Goal: Transaction & Acquisition: Download file/media

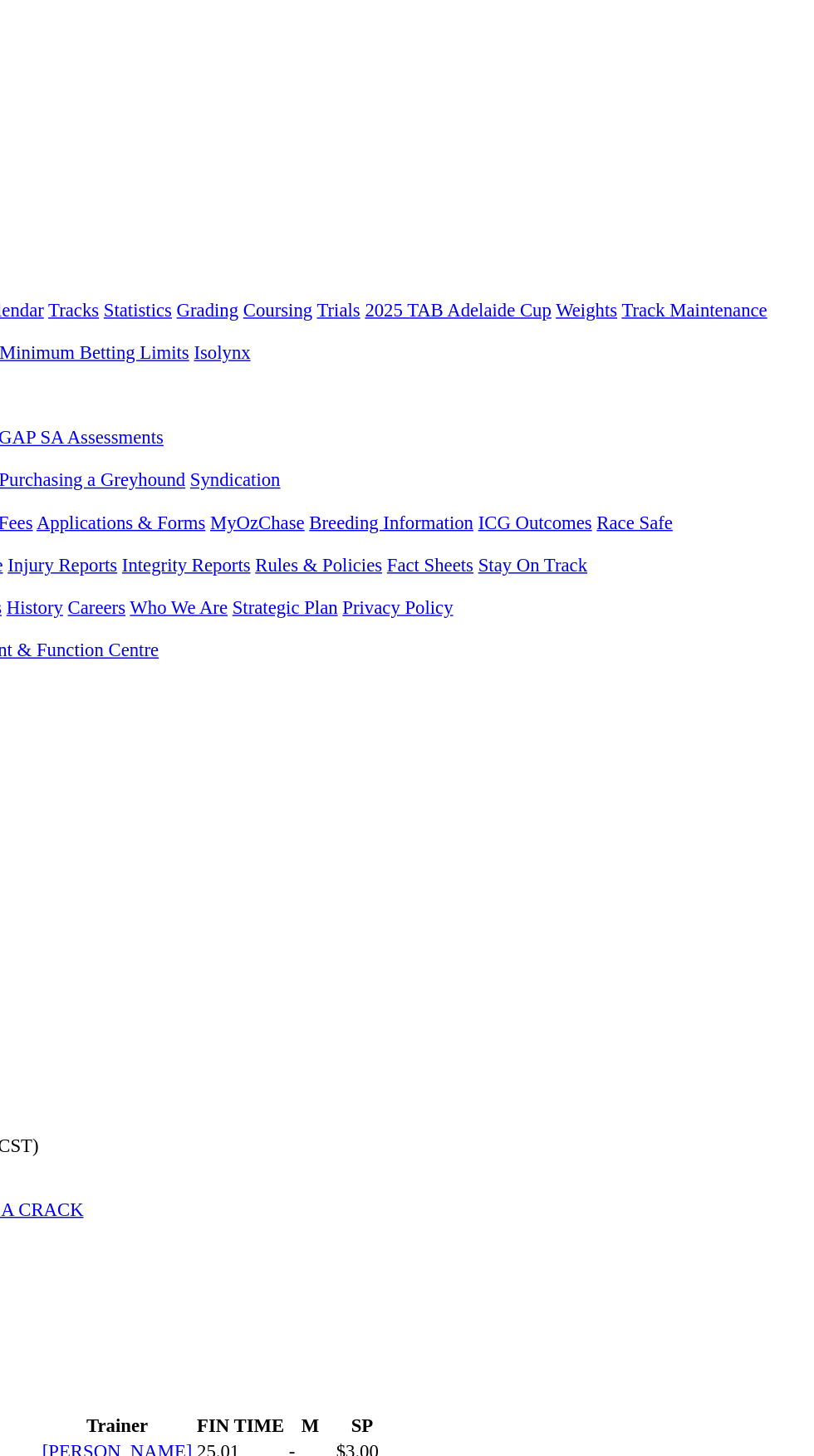
click at [154, 557] on input "Wednesday, 2 Jul 2025" at bounding box center [80, 566] width 147 height 18
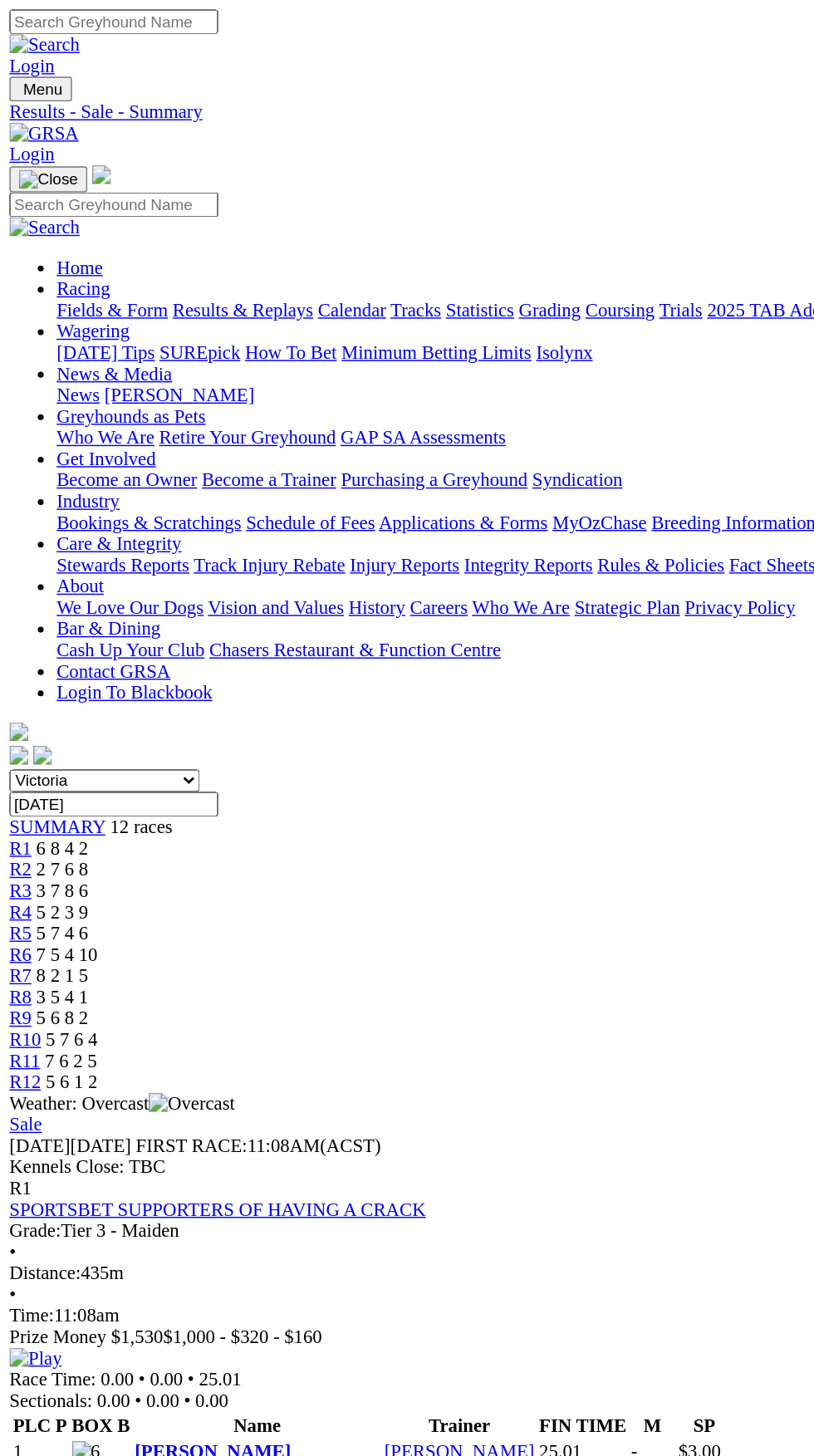
click at [13, 66] on img "Toggle navigation" at bounding box center [13, 66] width 0 height 0
click at [118, 222] on link "Fields & Form" at bounding box center [79, 218] width 78 height 14
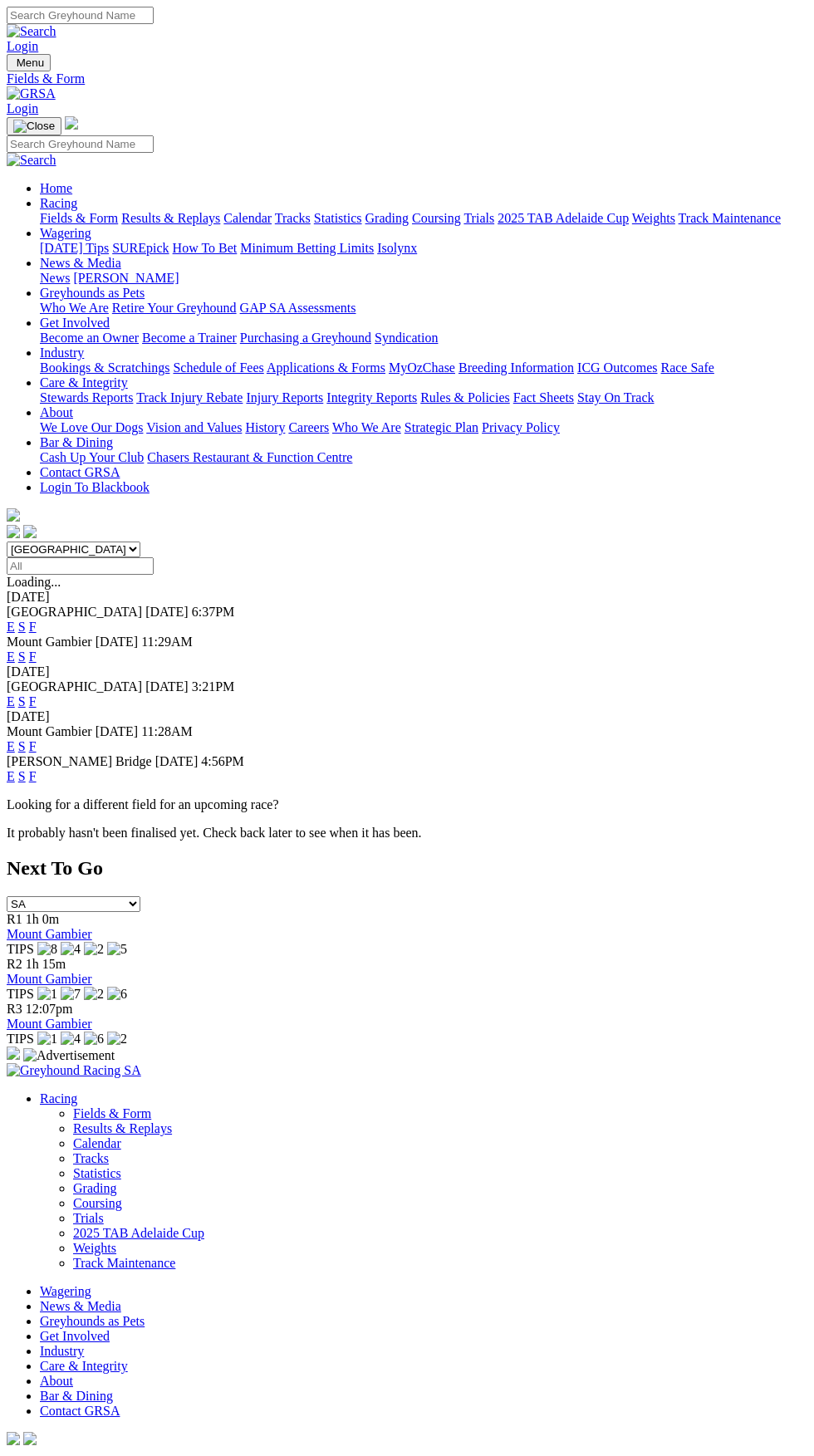
click at [140, 541] on select "[GEOGRAPHIC_DATA] [GEOGRAPHIC_DATA] [GEOGRAPHIC_DATA] [GEOGRAPHIC_DATA] [GEOGRA…" at bounding box center [73, 549] width 134 height 16
select select "VIC"
click at [6, 541] on select "South Australia New South Wales Northern Territory Queensland Tasmania Victoria…" at bounding box center [73, 549] width 134 height 16
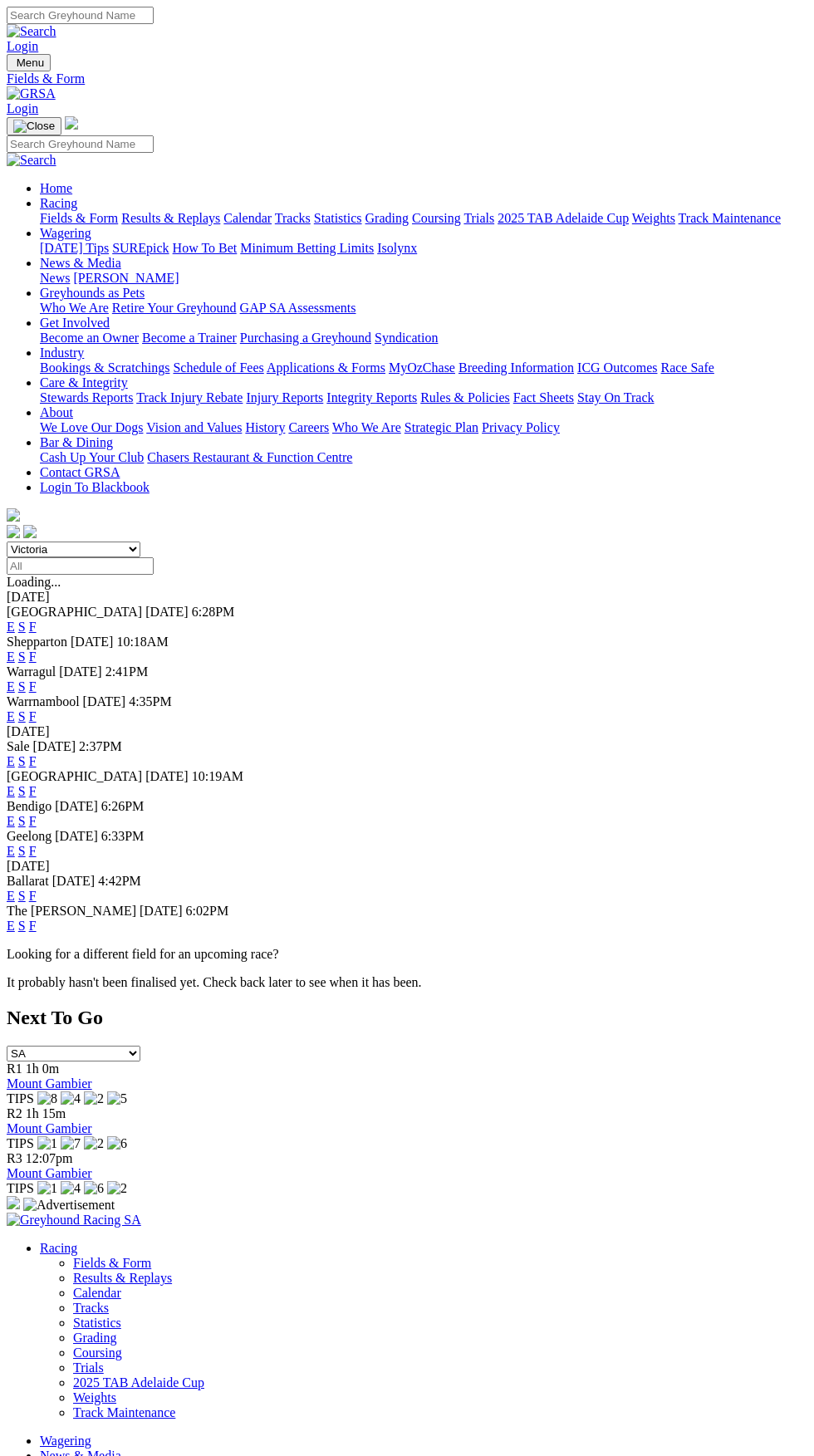
click at [37, 620] on link "F" at bounding box center [33, 627] width 7 height 14
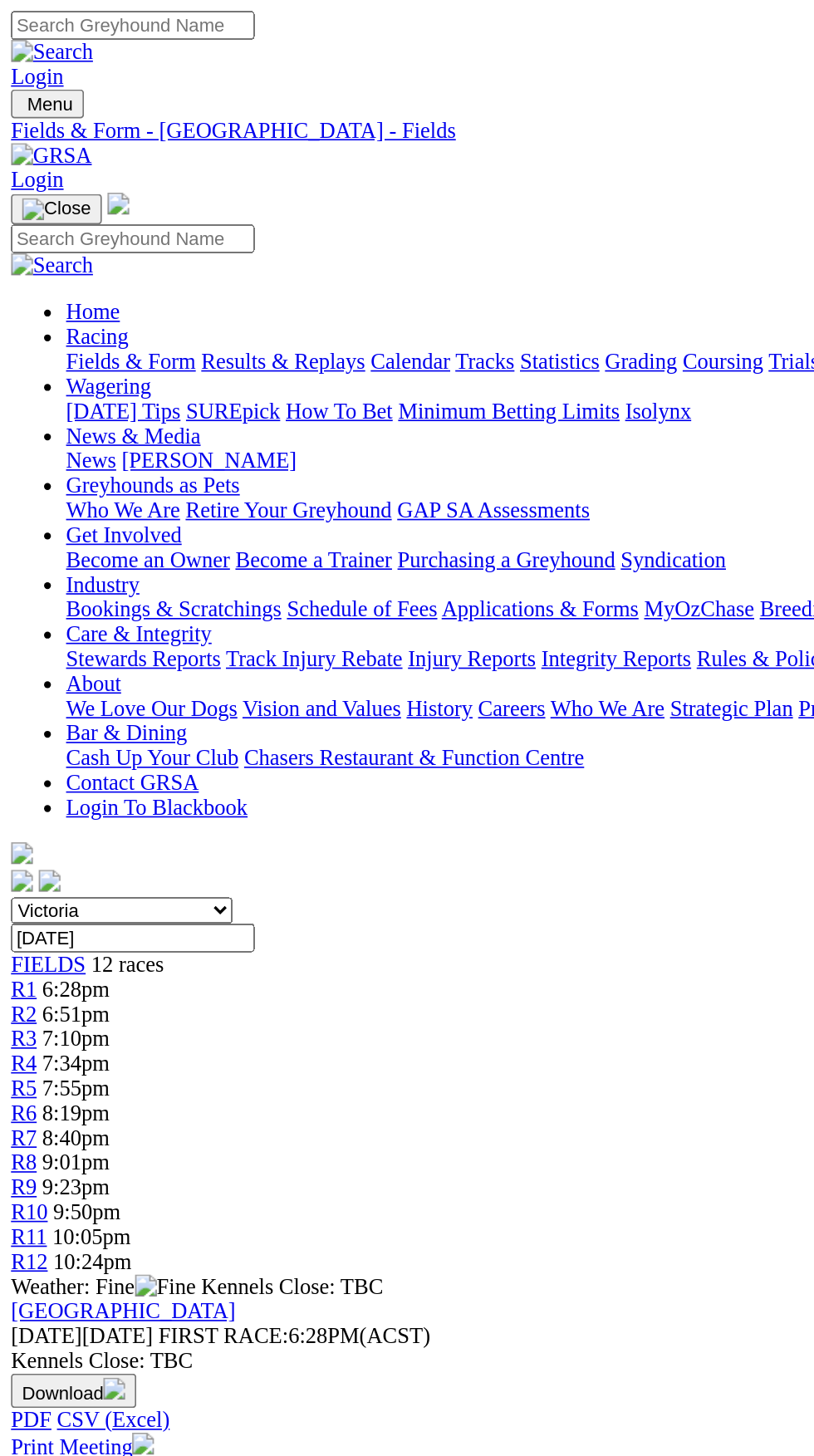
click at [22, 590] on link "R1" at bounding box center [14, 597] width 16 height 14
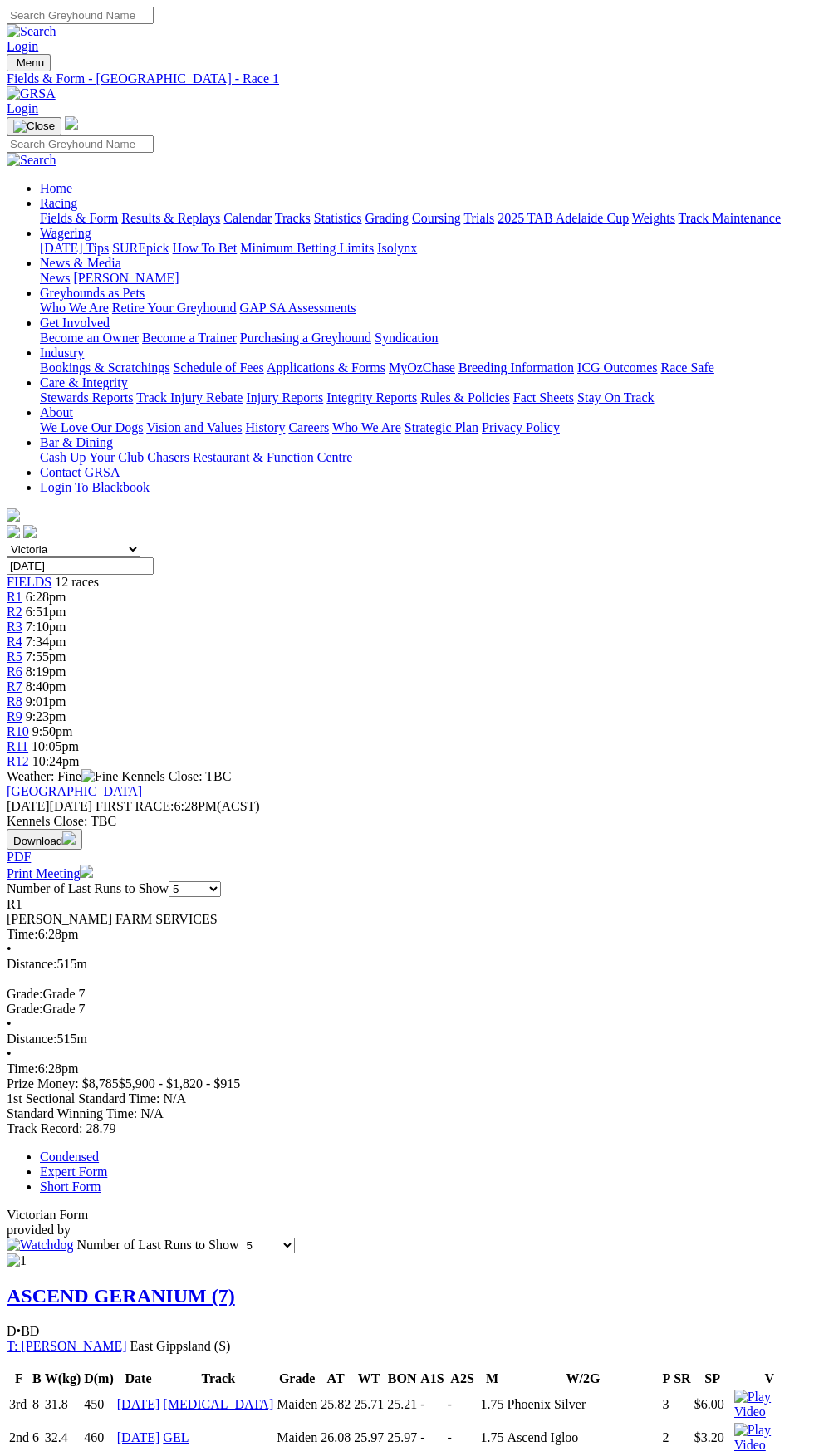
click at [107, 1165] on link "Expert Form" at bounding box center [73, 1172] width 67 height 14
click at [82, 829] on button "Download" at bounding box center [44, 839] width 76 height 21
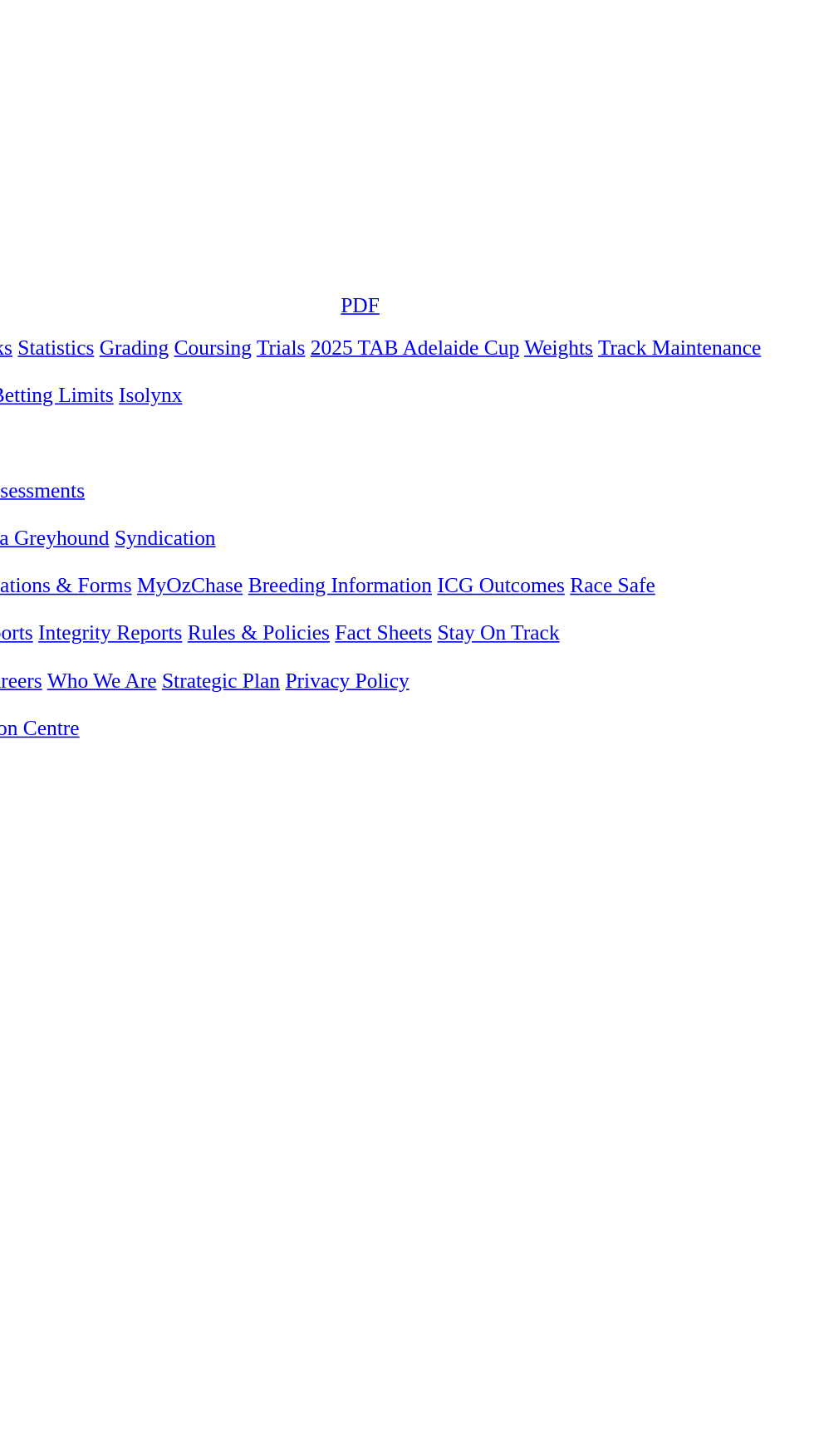
click at [541, 198] on link "PDF" at bounding box center [528, 191] width 24 height 14
